Goal: Task Accomplishment & Management: Complete application form

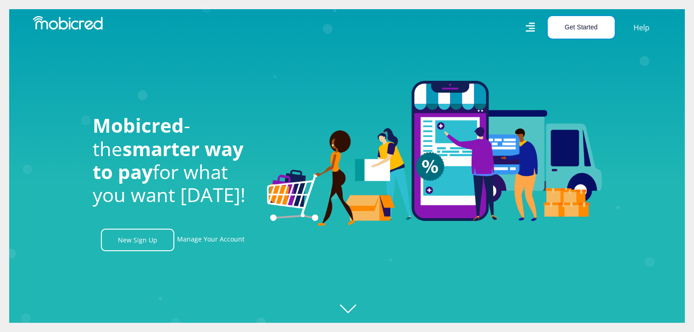
click at [573, 24] on button "Get Started" at bounding box center [581, 27] width 67 height 22
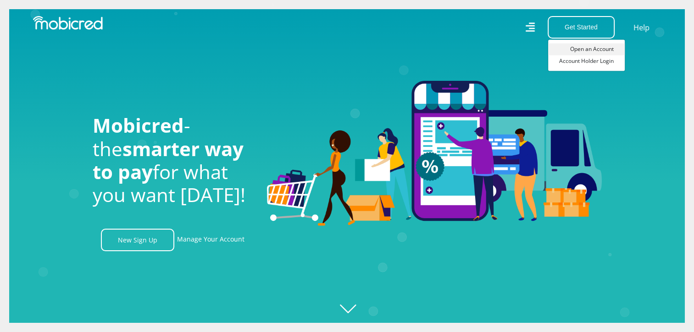
click at [576, 50] on link "Open an Account" at bounding box center [586, 49] width 77 height 12
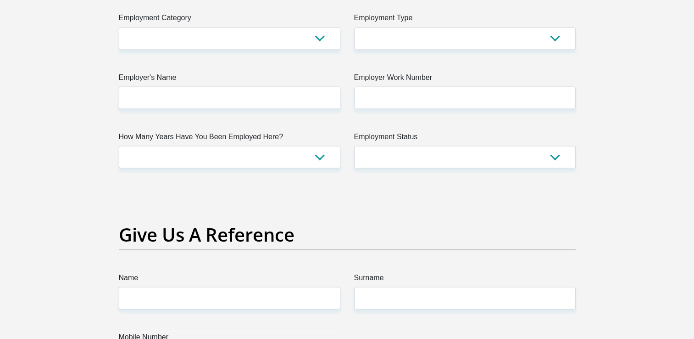
scroll to position [1716, 0]
